Goal: Find specific page/section: Find specific page/section

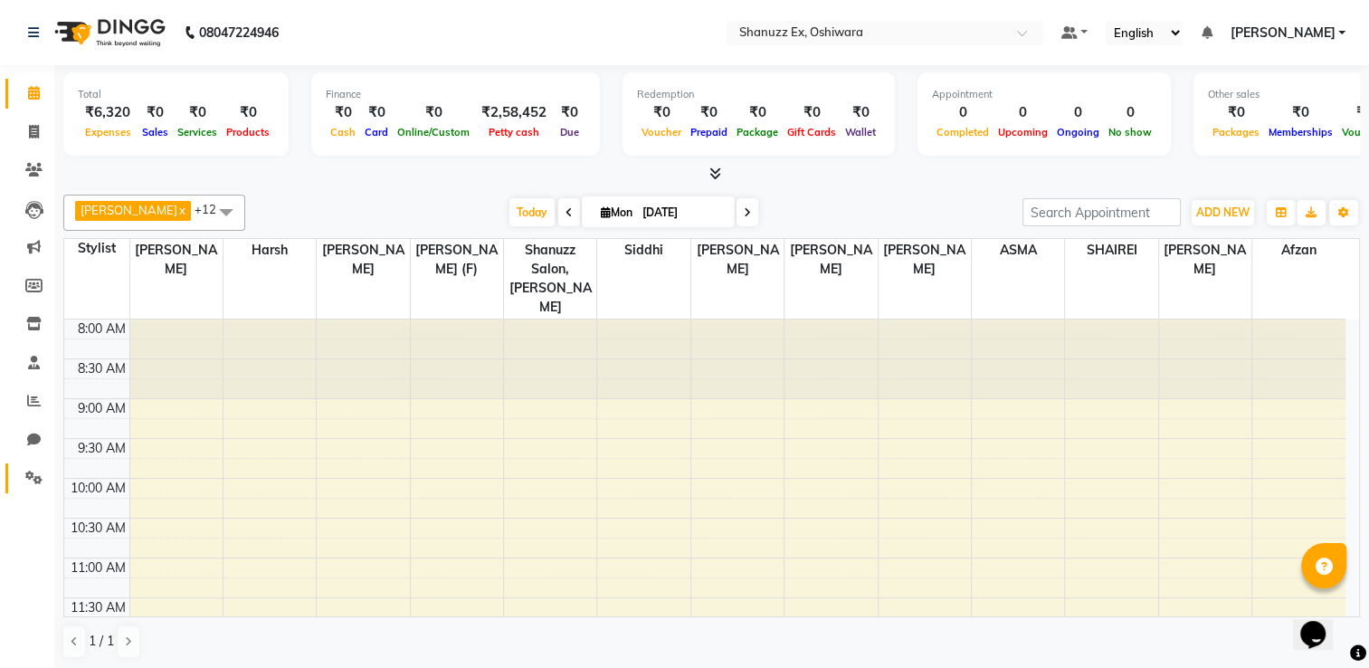
click at [32, 488] on link "Settings" at bounding box center [26, 478] width 43 height 30
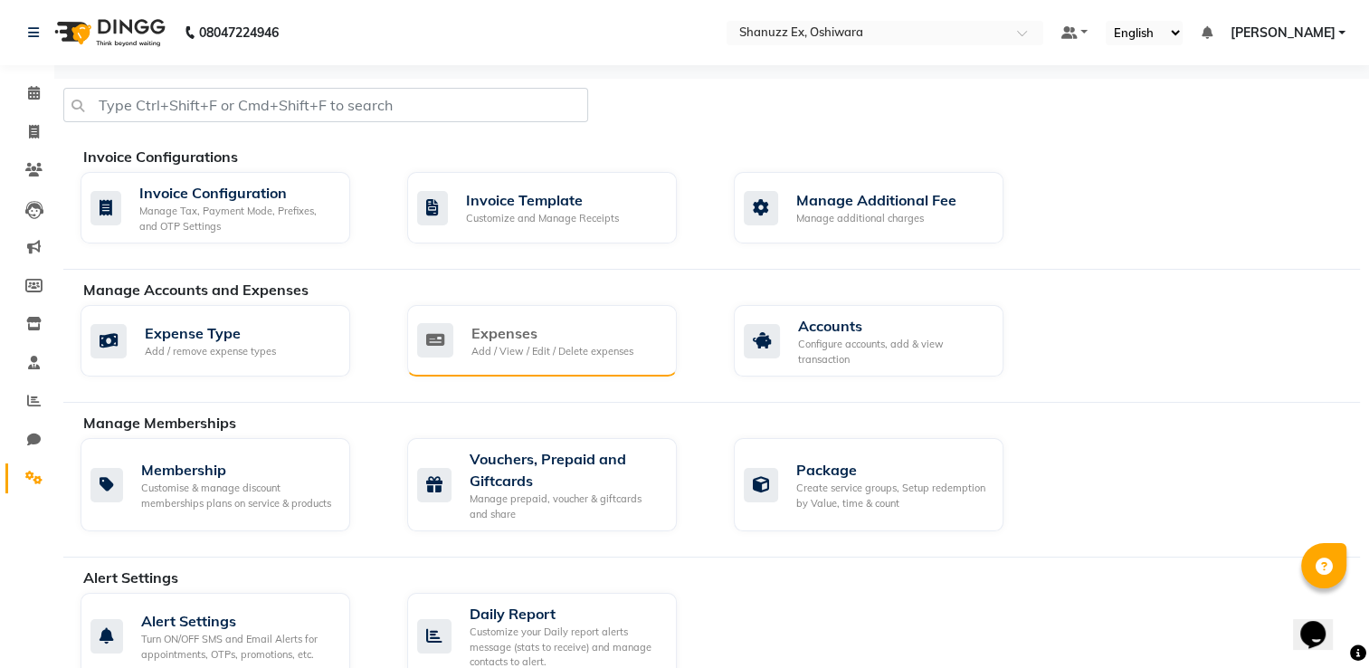
click at [516, 324] on div "Expenses" at bounding box center [552, 333] width 162 height 22
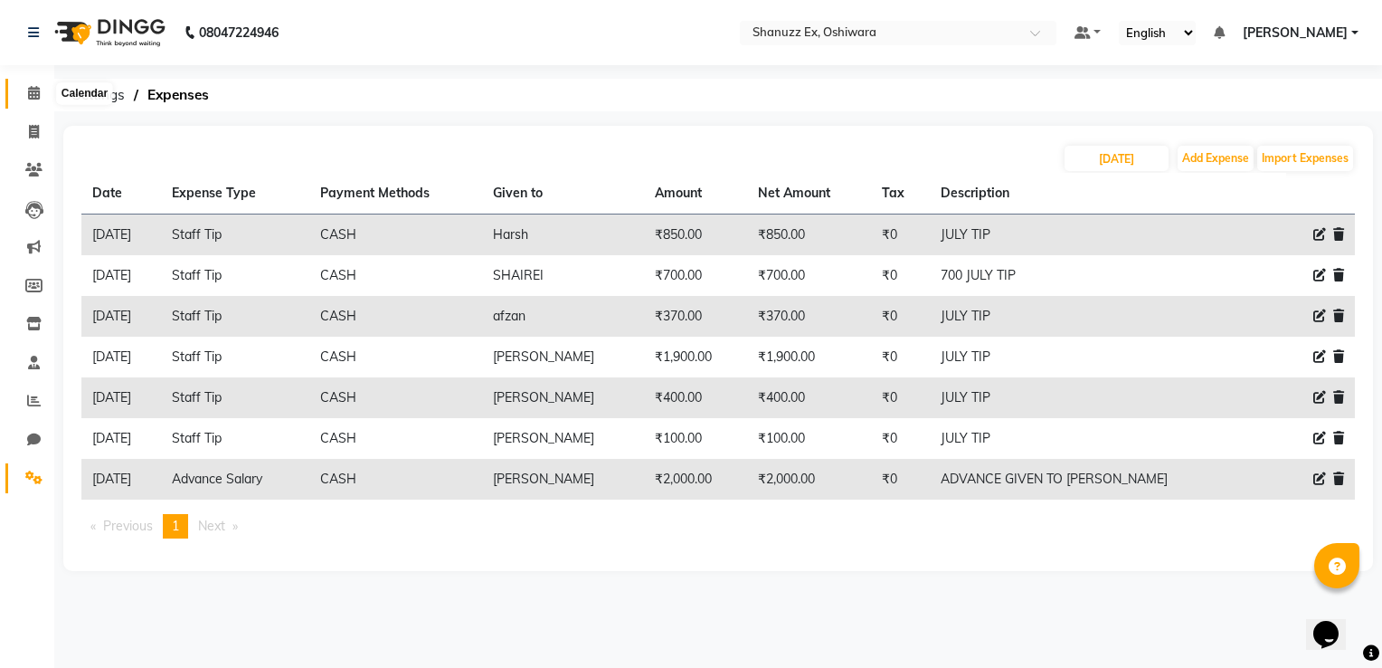
click at [31, 89] on icon at bounding box center [34, 93] width 12 height 14
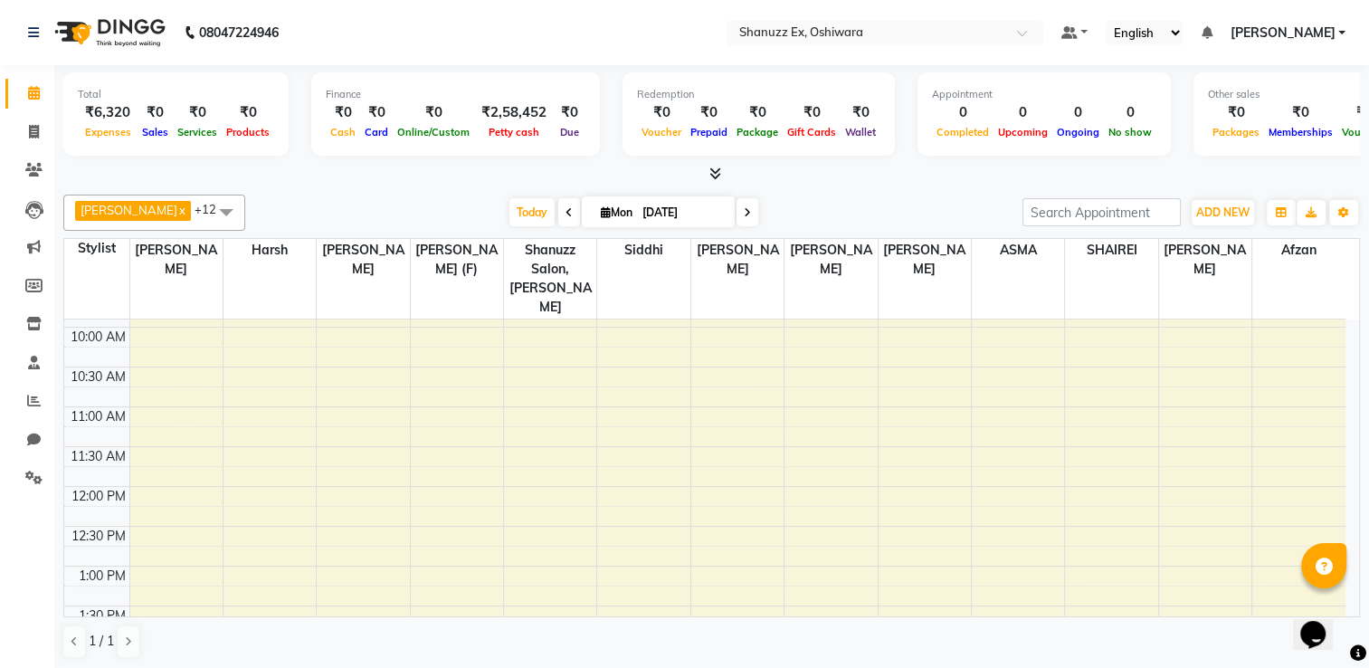
scroll to position [159, 0]
click at [23, 175] on span at bounding box center [34, 170] width 32 height 21
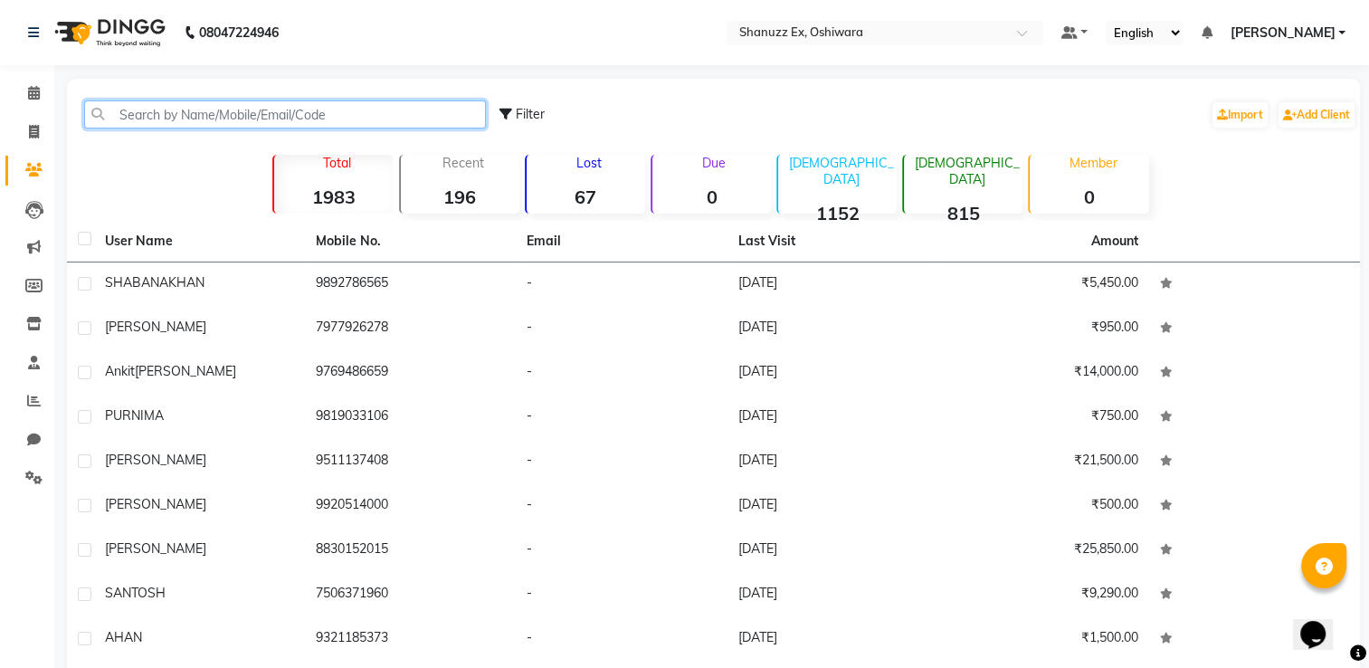
click at [238, 108] on input "text" at bounding box center [285, 114] width 402 height 28
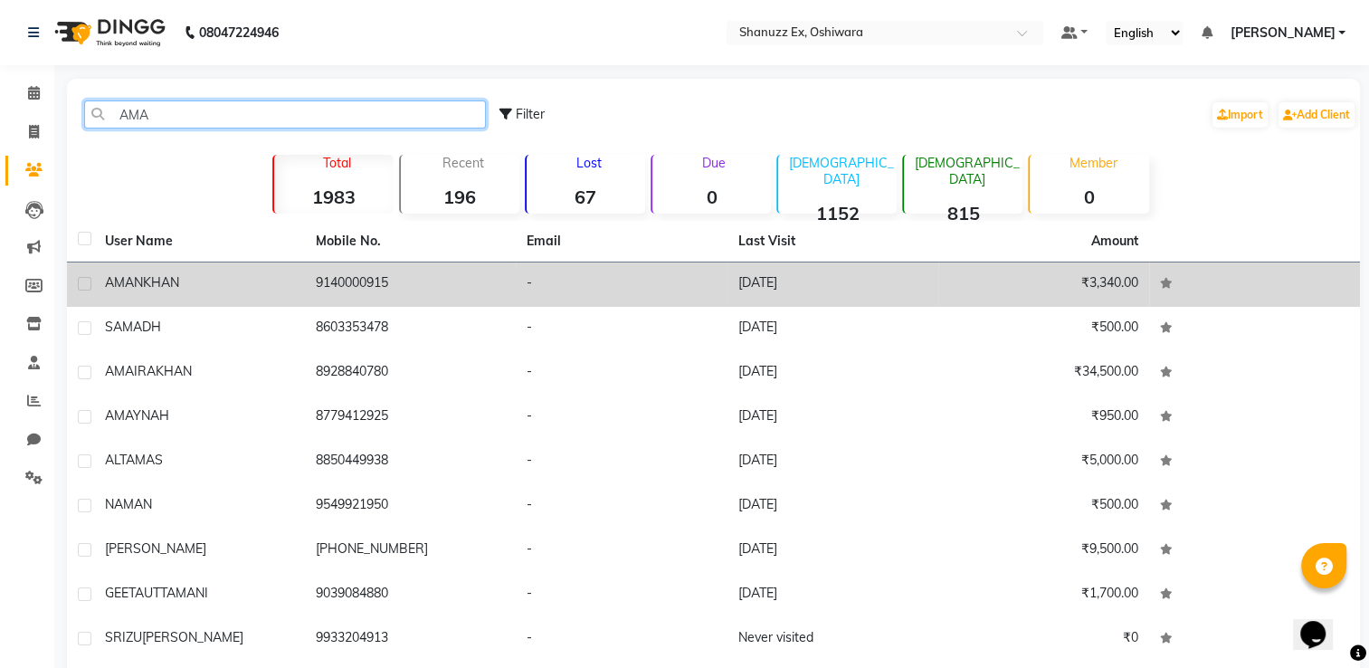
type input "AMA"
click at [324, 287] on td "9140000915" at bounding box center [410, 284] width 211 height 44
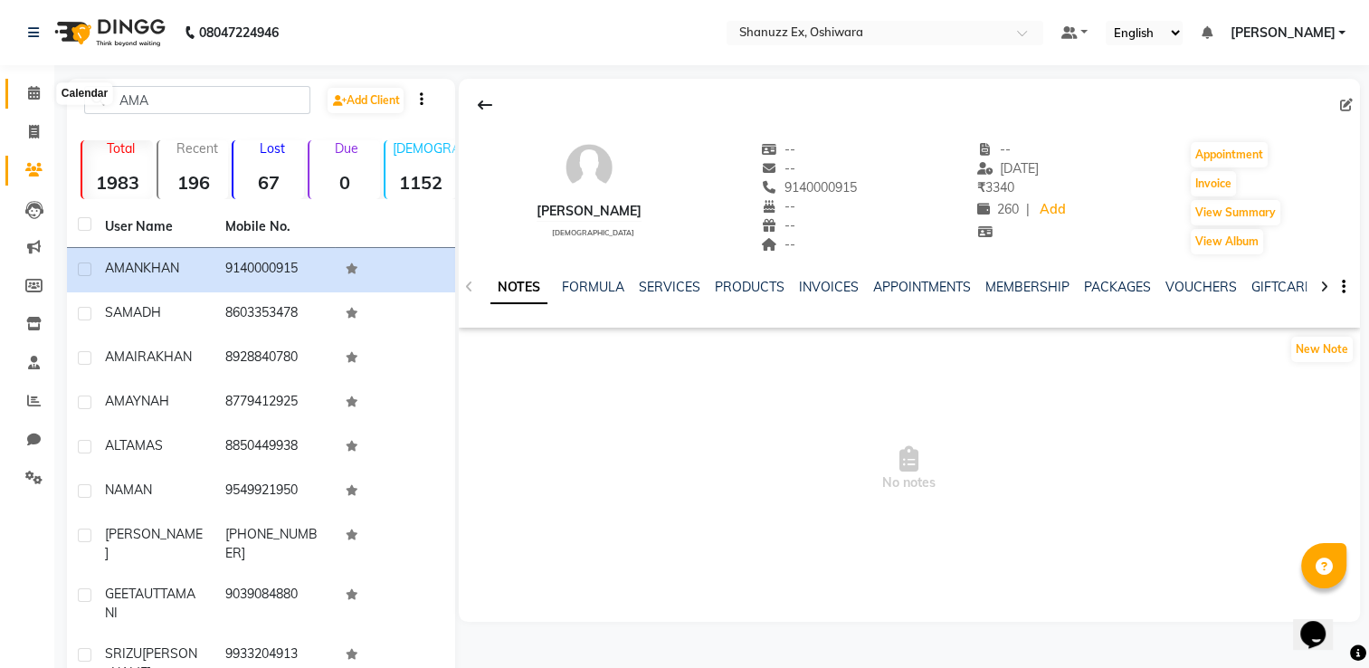
click at [31, 100] on span at bounding box center [34, 93] width 32 height 21
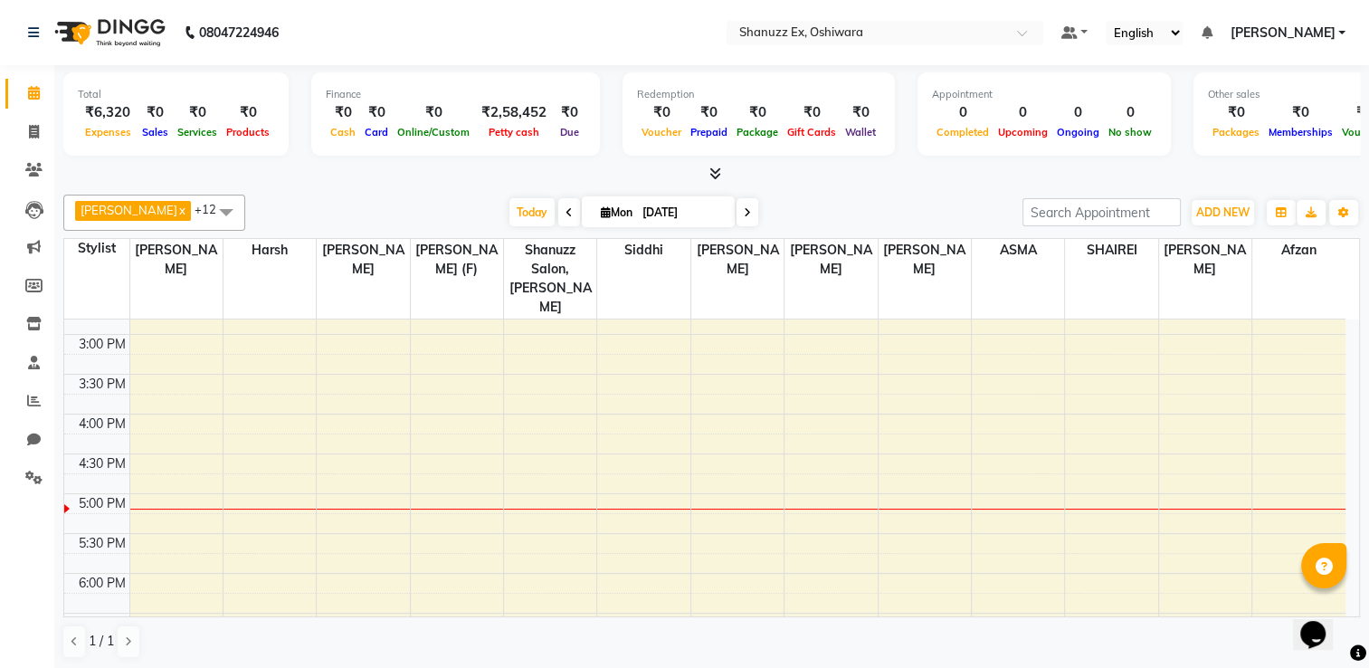
scroll to position [552, 0]
